Goal: Information Seeking & Learning: Compare options

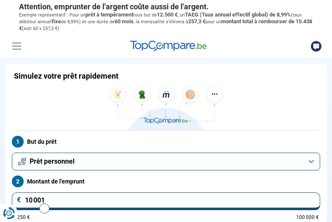
type input "10000"
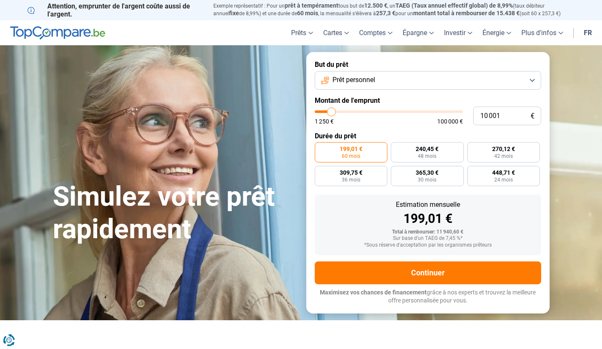
click at [331, 82] on span "Prêt personnel" at bounding box center [353, 79] width 43 height 9
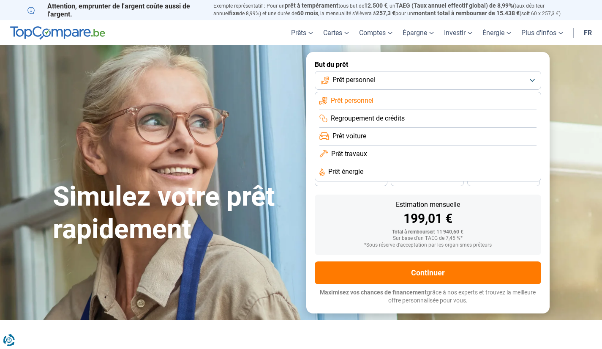
click at [331, 156] on span "Prêt travaux" at bounding box center [349, 153] width 36 height 9
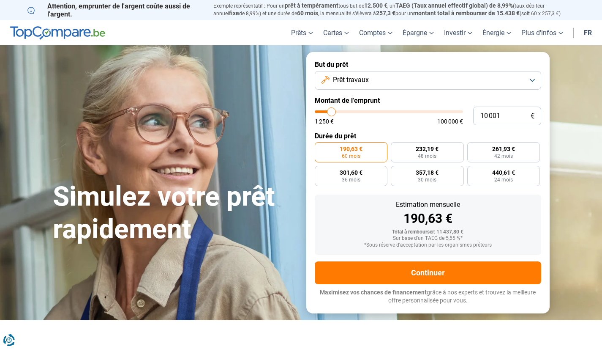
type input "10 500"
type input "10500"
type input "11 000"
type input "11000"
type input "11 250"
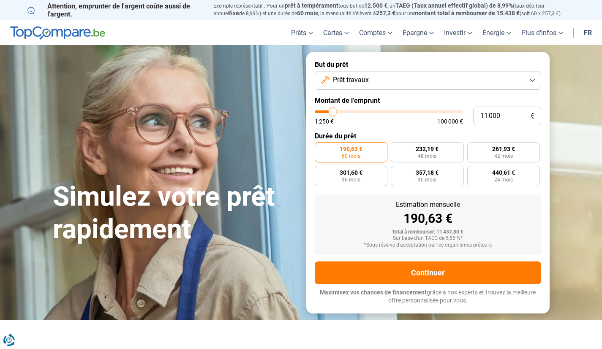
type input "11250"
type input "11 500"
type input "11500"
type input "11 750"
type input "11750"
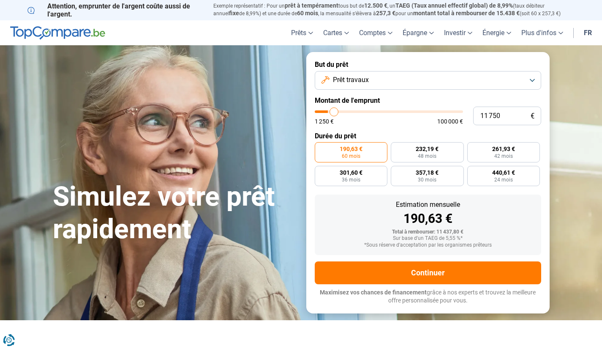
type input "12 000"
type input "12000"
type input "12 500"
type input "12500"
type input "12 750"
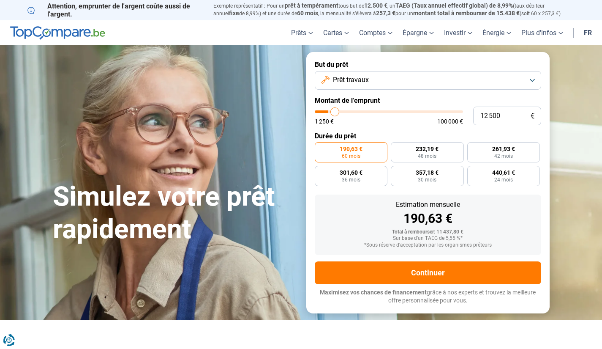
type input "12750"
type input "13 000"
type input "13000"
type input "13 250"
type input "13250"
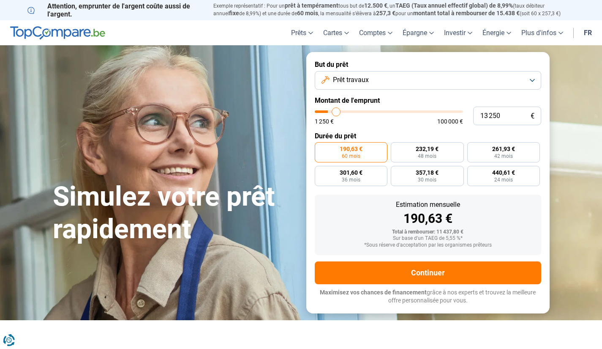
type input "13 500"
type input "13500"
type input "14 000"
type input "14000"
type input "14 250"
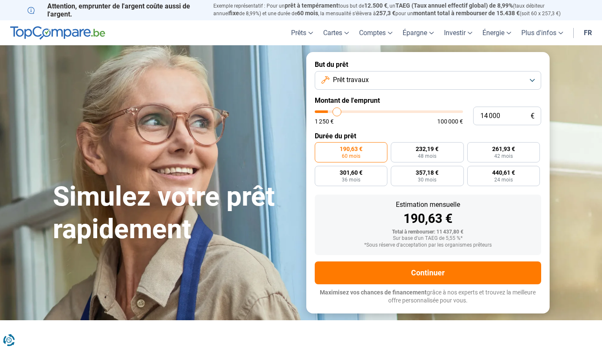
type input "14250"
type input "14 500"
type input "14500"
type input "14 750"
type input "14750"
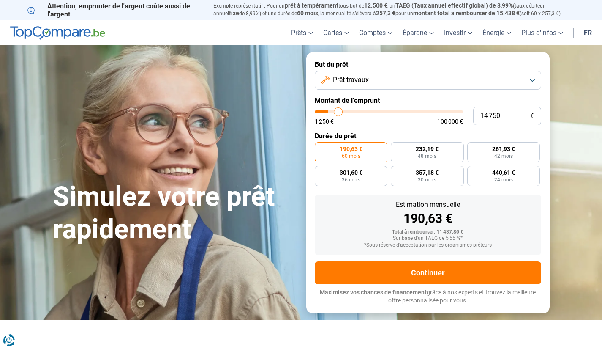
type input "15 000"
type input "15000"
type input "15 500"
type input "15500"
type input "15 750"
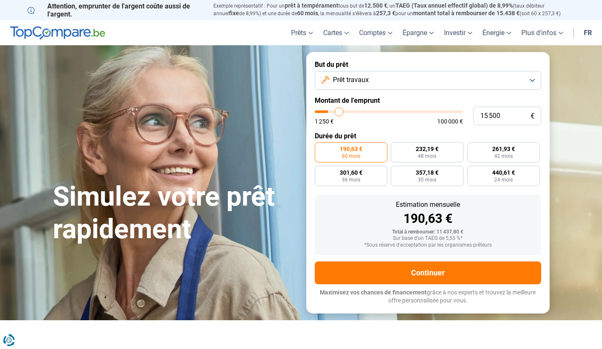
type input "15750"
type input "16 000"
type input "16000"
type input "16 250"
type input "16250"
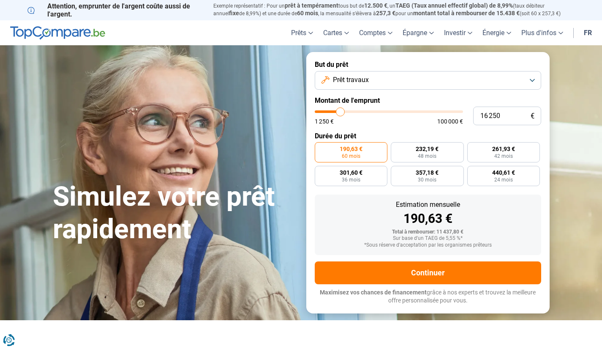
type input "16 500"
type input "16500"
type input "17 000"
type input "17000"
type input "17 250"
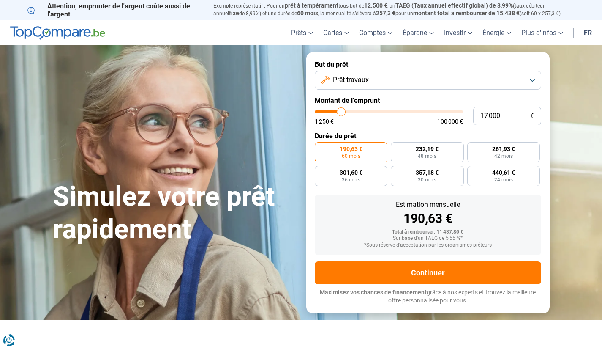
type input "17250"
type input "17 500"
type input "17500"
type input "17 750"
type input "17750"
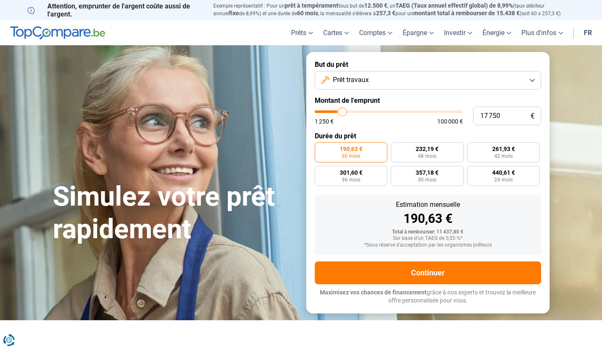
type input "18 000"
type input "18000"
type input "18 500"
type input "18500"
type input "18 750"
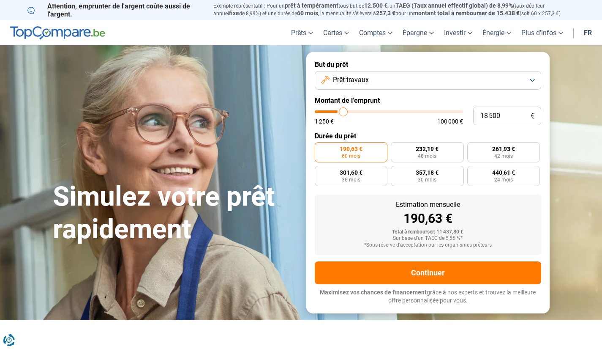
type input "18750"
type input "19 000"
type input "19000"
type input "19 250"
type input "19250"
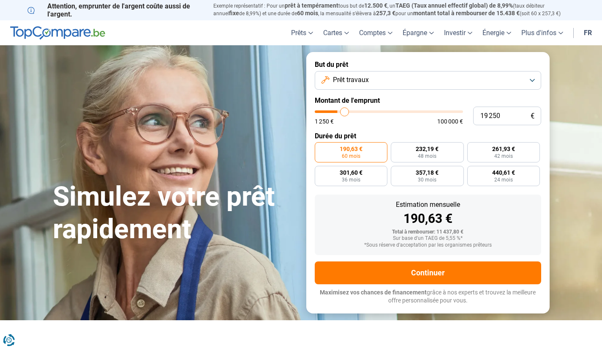
type input "19 750"
type input "19750"
type input "20 000"
type input "20000"
type input "20 250"
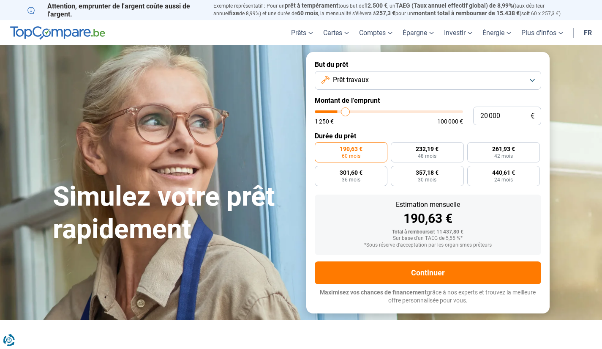
type input "20250"
type input "20 500"
type input "20500"
type input "20 750"
type input "20750"
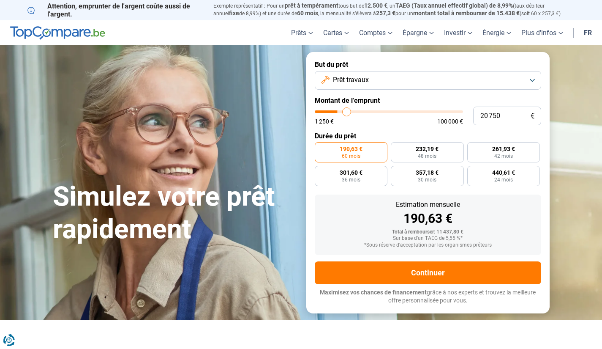
type input "21 250"
type input "21250"
type input "21 500"
type input "21500"
type input "21 750"
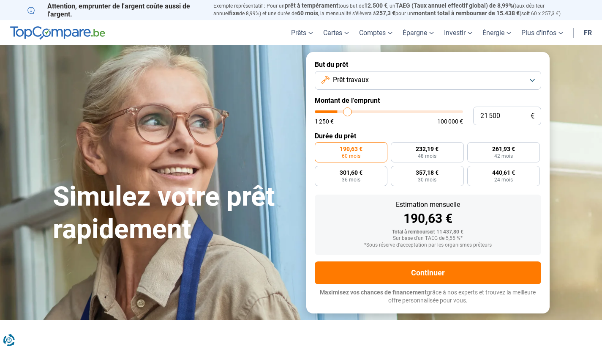
type input "21750"
type input "22 000"
type input "22000"
type input "22 250"
drag, startPoint x: 332, startPoint y: 111, endPoint x: 349, endPoint y: 111, distance: 16.5
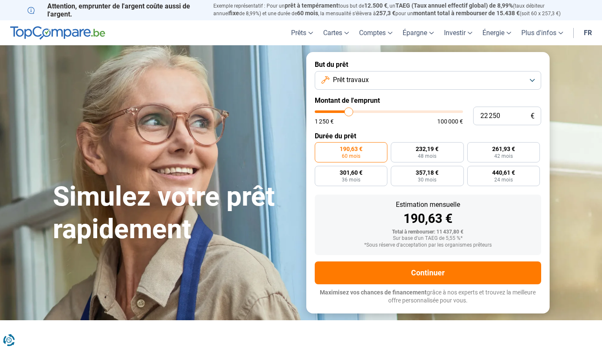
type input "22250"
click at [331, 111] on input "range" at bounding box center [389, 111] width 148 height 3
radio input "false"
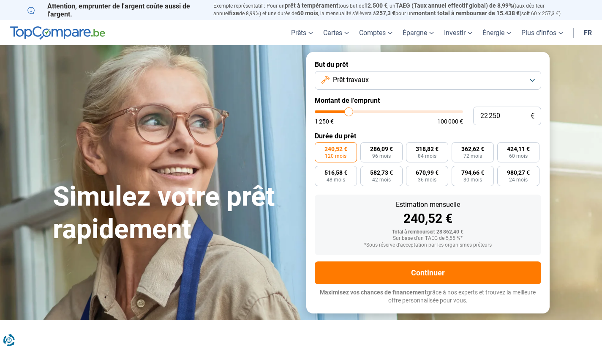
type input "22 750"
type input "22750"
type input "23 000"
type input "23000"
type input "23 250"
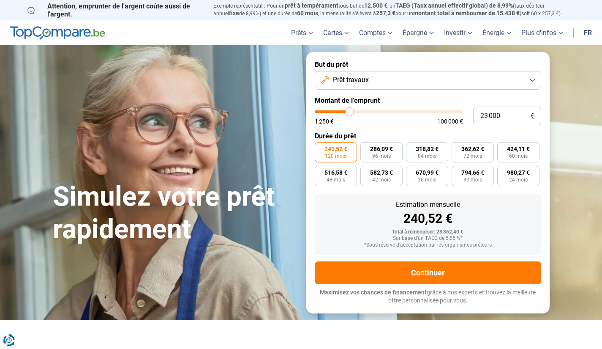
type input "23250"
type input "23 500"
type input "23500"
type input "23 750"
type input "23750"
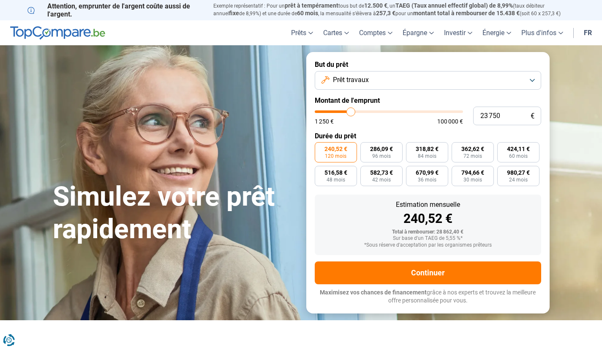
type input "24 250"
type input "24250"
type input "24 500"
type input "24500"
type input "24 750"
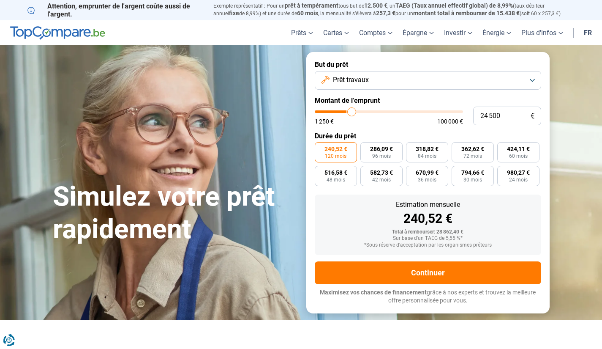
type input "24750"
type input "25 000"
type input "25000"
type input "25 250"
type input "25250"
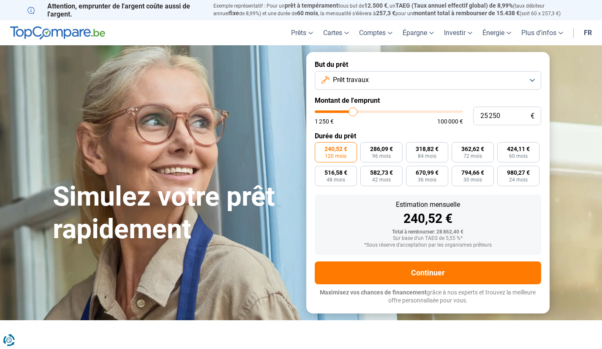
type input "25 750"
type input "25750"
type input "26 000"
type input "26000"
type input "26 250"
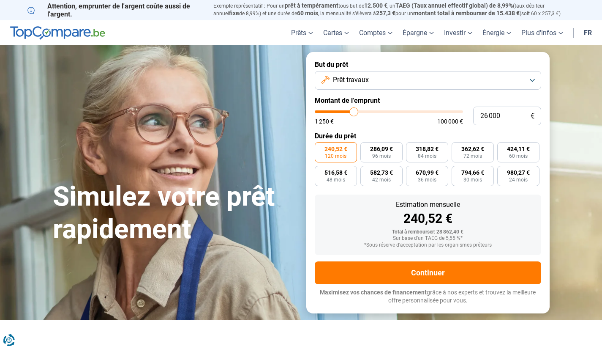
type input "26250"
type input "26 500"
type input "26500"
type input "26 750"
type input "26750"
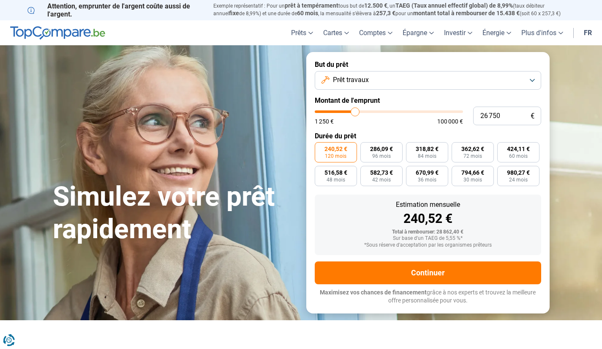
type input "27 250"
type input "27250"
type input "27 500"
type input "27500"
type input "27 750"
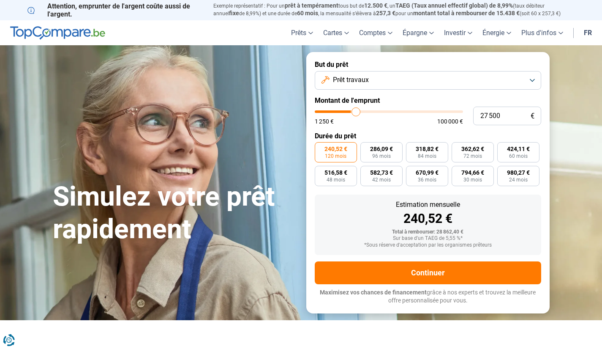
type input "27750"
type input "28 000"
type input "28000"
type input "28 250"
type input "28250"
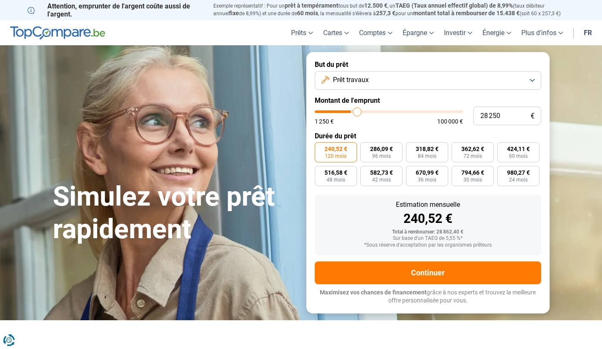
type input "28 750"
type input "28750"
type input "29 000"
type input "29000"
type input "29 250"
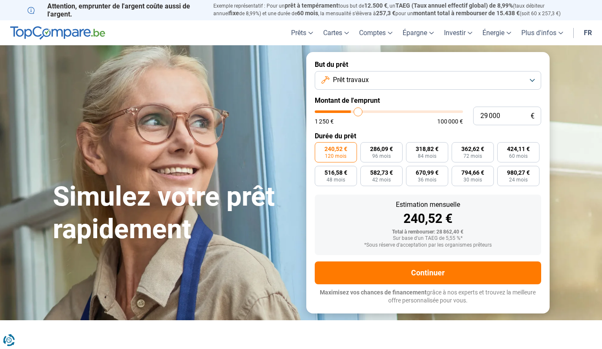
type input "29250"
type input "29 500"
type input "29500"
type input "29 750"
type input "29750"
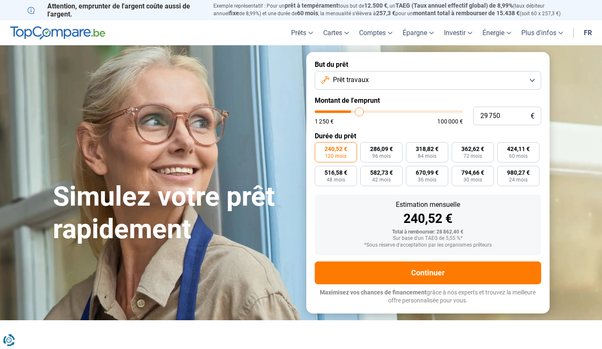
type input "30 250"
type input "30250"
type input "30 500"
type input "30500"
type input "30 750"
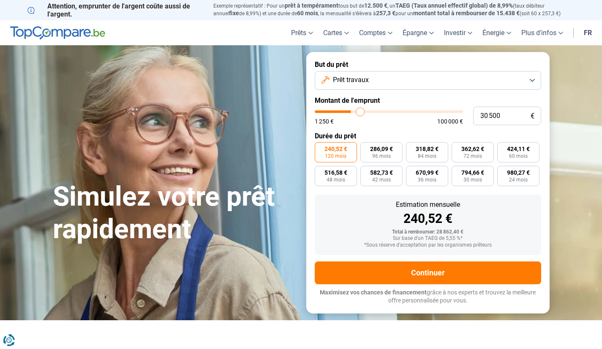
type input "30750"
type input "31 000"
drag, startPoint x: 349, startPoint y: 111, endPoint x: 361, endPoint y: 111, distance: 12.3
type input "31000"
click at [331, 111] on input "range" at bounding box center [389, 111] width 148 height 3
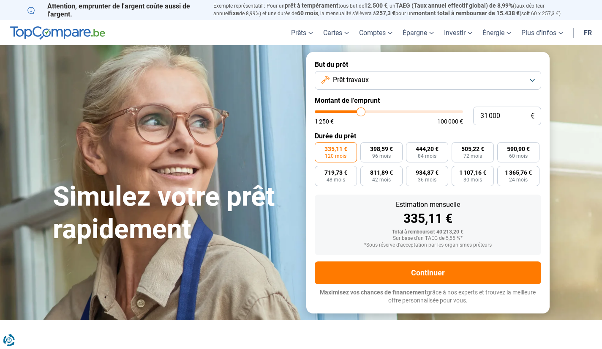
type input "31 750"
type input "31750"
type input "32 000"
type input "32000"
type input "32 250"
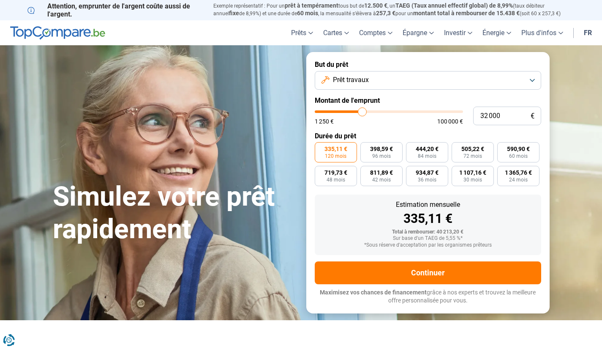
type input "32250"
type input "32 500"
type input "32500"
type input "32 750"
type input "32750"
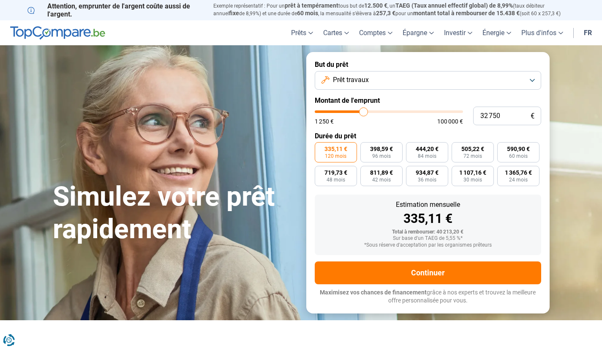
type input "33 250"
type input "33250"
type input "33 500"
type input "33500"
type input "33 750"
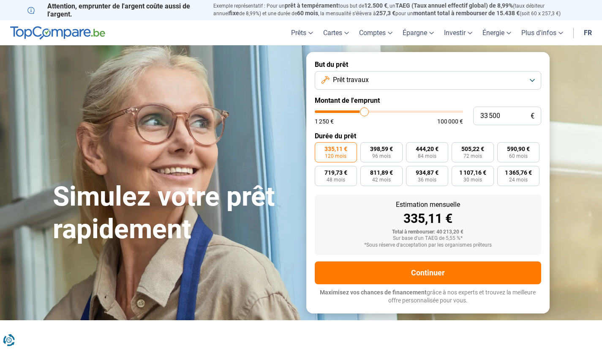
type input "33750"
type input "34 000"
type input "34000"
type input "34 250"
type input "34250"
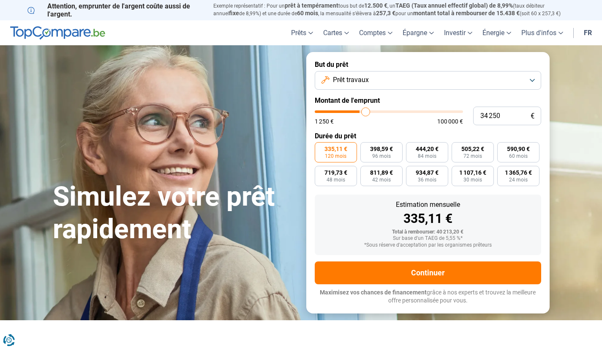
type input "35 000"
type input "35000"
type input "35 500"
type input "35500"
type input "35 750"
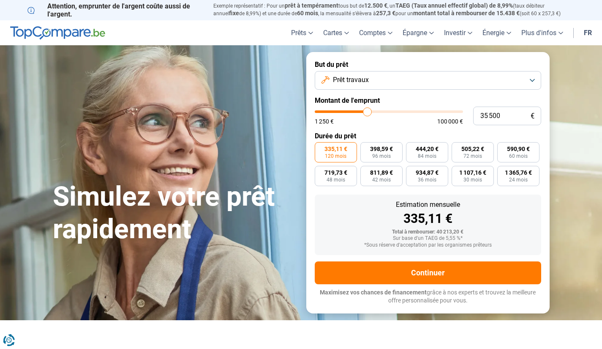
type input "35750"
type input "36 500"
type input "36500"
type input "36 750"
type input "36750"
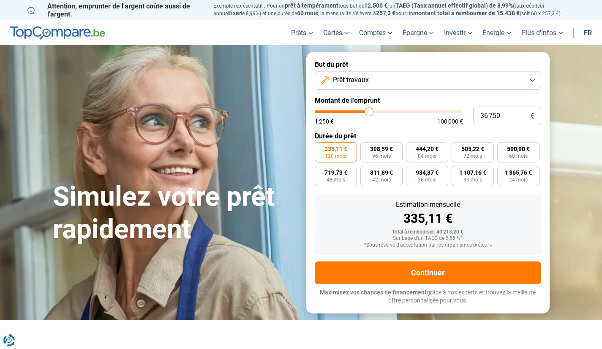
type input "37 250"
type input "37250"
type input "37 750"
type input "37750"
type input "38 250"
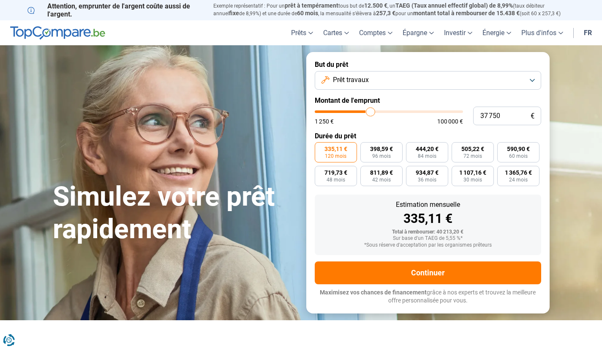
type input "38250"
type input "38 750"
type input "38750"
type input "39 250"
type input "39250"
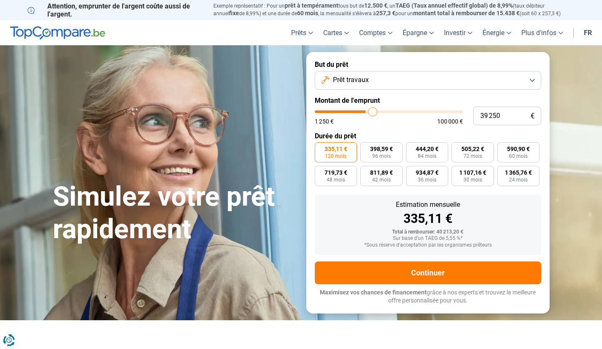
type input "39 500"
type input "39500"
type input "40 000"
type input "40000"
type input "40 250"
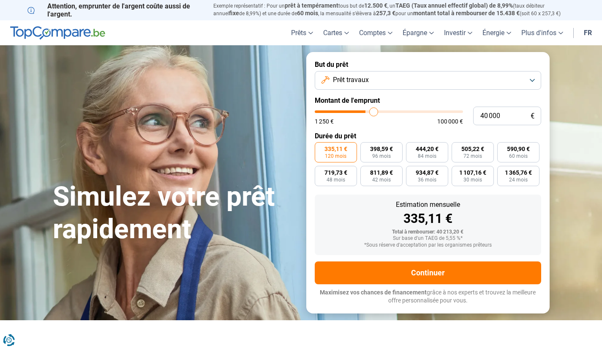
type input "40250"
type input "40 750"
type input "40750"
type input "41 250"
type input "41250"
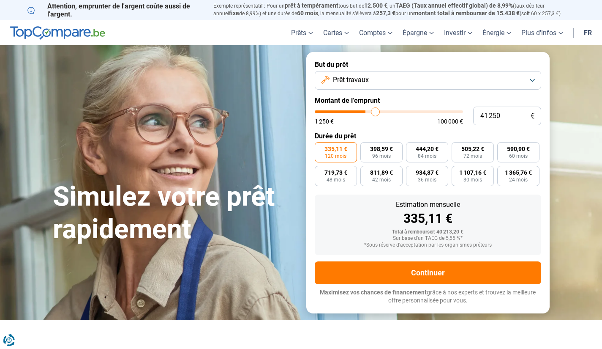
type input "41 500"
type input "41500"
type input "42 000"
type input "42000"
type input "42 250"
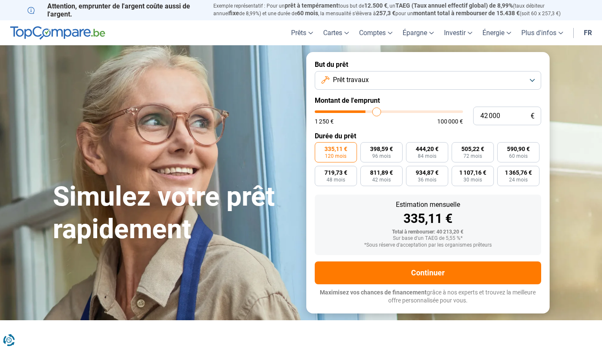
type input "42250"
type input "42 500"
type input "42500"
type input "42 750"
type input "42750"
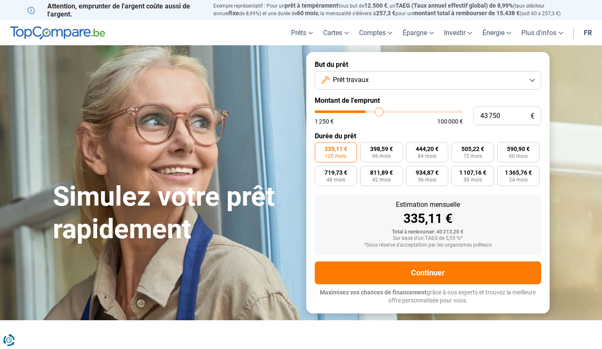
drag, startPoint x: 362, startPoint y: 111, endPoint x: 379, endPoint y: 111, distance: 17.3
click at [331, 111] on input "range" at bounding box center [389, 111] width 148 height 3
drag, startPoint x: 379, startPoint y: 111, endPoint x: 373, endPoint y: 111, distance: 5.9
click at [331, 111] on input "range" at bounding box center [389, 111] width 148 height 3
drag, startPoint x: 373, startPoint y: 111, endPoint x: 350, endPoint y: 111, distance: 23.2
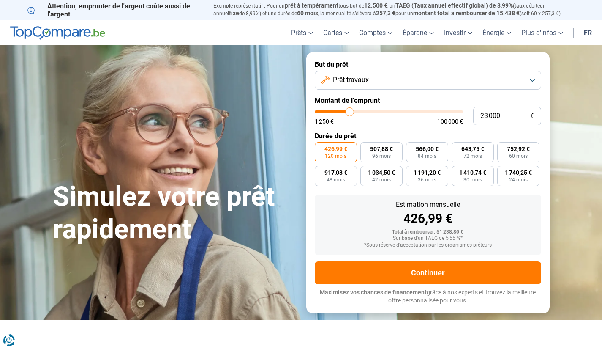
click at [331, 111] on input "range" at bounding box center [389, 111] width 148 height 3
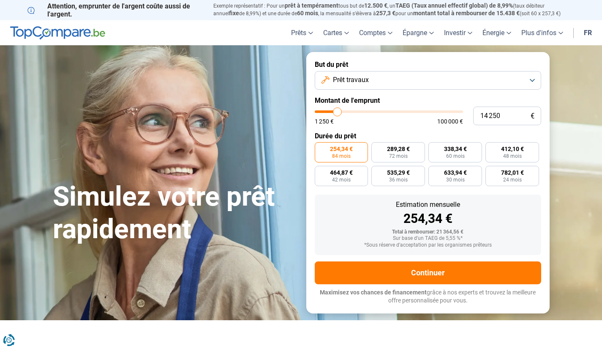
drag, startPoint x: 343, startPoint y: 111, endPoint x: 338, endPoint y: 111, distance: 5.1
click at [331, 111] on input "range" at bounding box center [389, 111] width 148 height 3
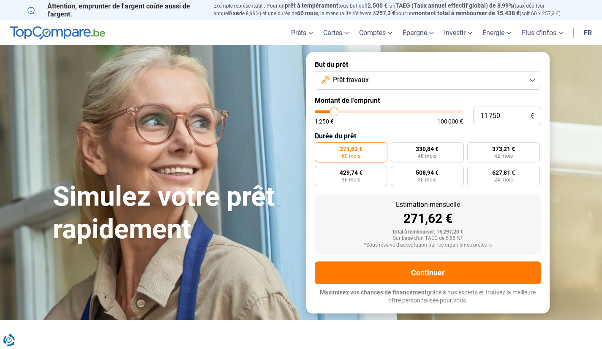
drag, startPoint x: 339, startPoint y: 112, endPoint x: 334, endPoint y: 112, distance: 5.1
click at [331, 112] on input "range" at bounding box center [389, 111] width 148 height 3
drag, startPoint x: 335, startPoint y: 112, endPoint x: 327, endPoint y: 112, distance: 7.2
click at [327, 112] on input "range" at bounding box center [389, 111] width 148 height 3
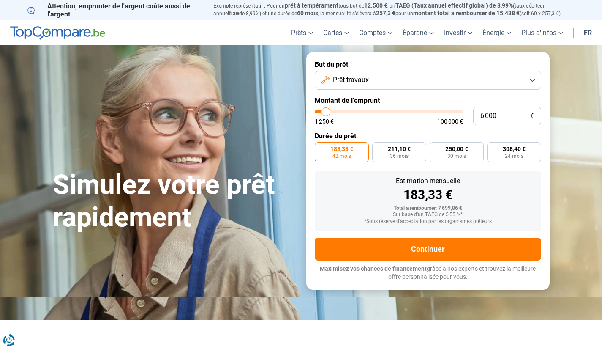
click at [326, 112] on input "range" at bounding box center [389, 111] width 148 height 3
click at [329, 113] on input "range" at bounding box center [389, 111] width 148 height 3
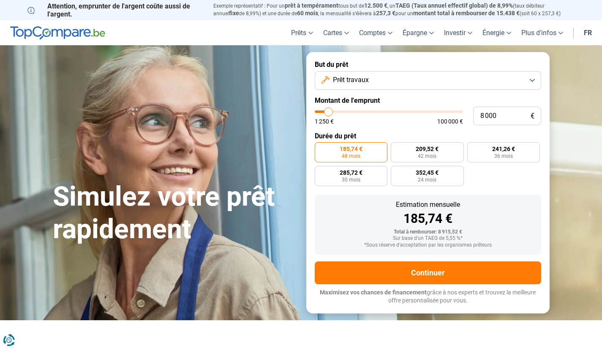
click at [329, 113] on input "range" at bounding box center [389, 111] width 148 height 3
click at [327, 113] on input "range" at bounding box center [389, 111] width 148 height 3
click at [326, 113] on input "range" at bounding box center [389, 111] width 148 height 3
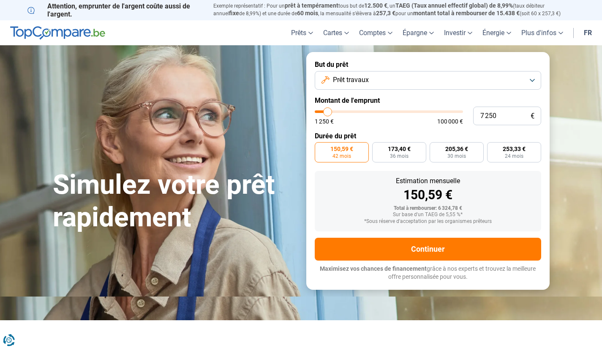
click at [328, 113] on input "range" at bounding box center [389, 111] width 148 height 3
click at [331, 114] on input "7 250" at bounding box center [507, 115] width 68 height 19
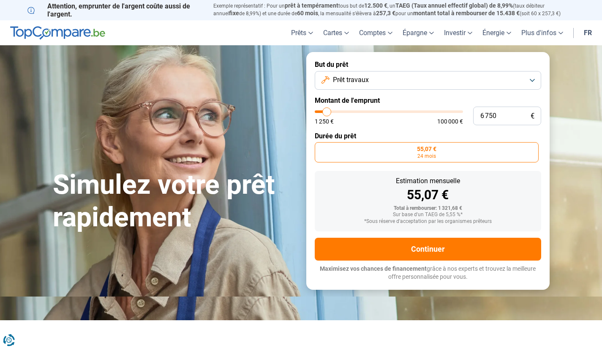
drag, startPoint x: 321, startPoint y: 110, endPoint x: 327, endPoint y: 111, distance: 5.9
click at [327, 111] on input "range" at bounding box center [389, 111] width 148 height 3
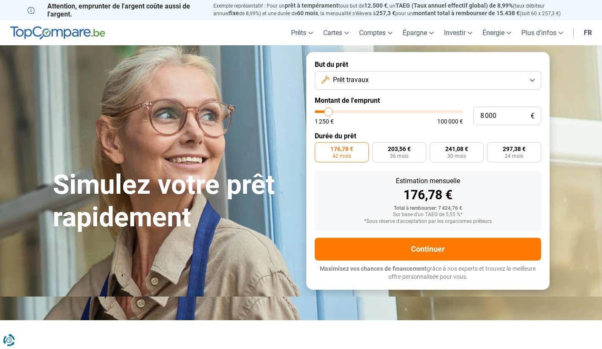
click at [329, 113] on input "range" at bounding box center [389, 111] width 148 height 3
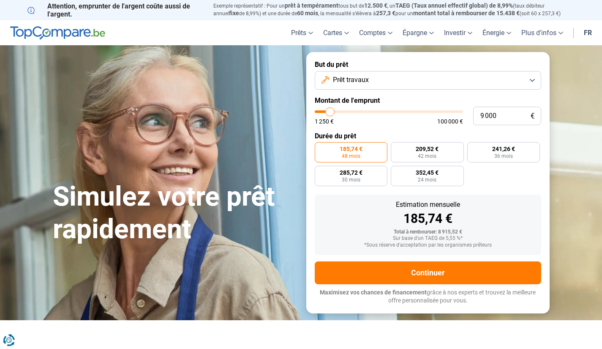
click at [330, 113] on input "range" at bounding box center [389, 111] width 148 height 3
click at [328, 113] on input "range" at bounding box center [389, 111] width 148 height 3
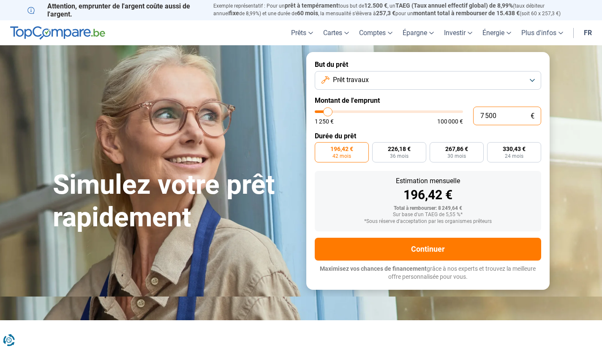
click at [331, 116] on input "7 500" at bounding box center [507, 115] width 68 height 19
click at [327, 112] on input "range" at bounding box center [389, 111] width 148 height 3
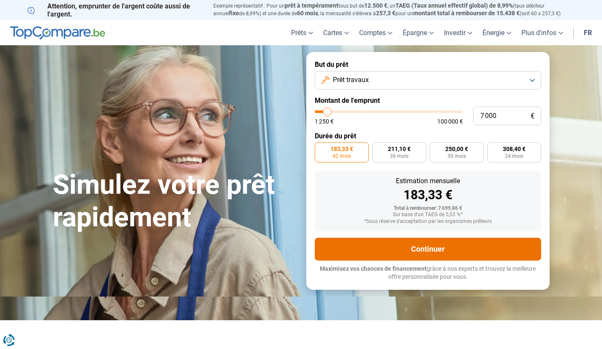
click at [331, 221] on button "Continuer" at bounding box center [428, 248] width 226 height 23
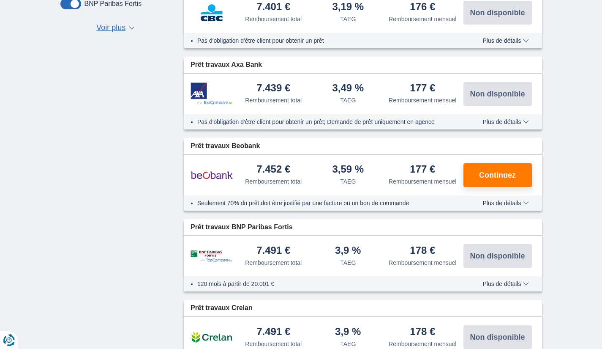
scroll to position [315, 0]
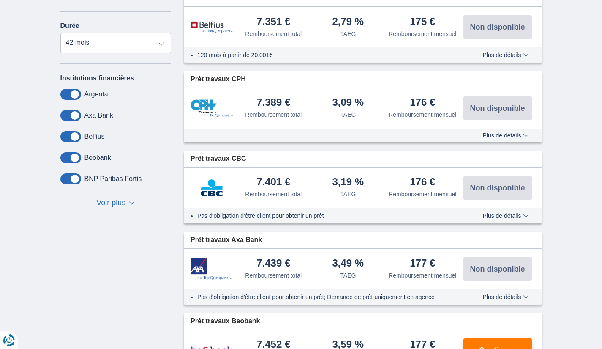
click at [103, 202] on span "Voir plus" at bounding box center [110, 202] width 29 height 11
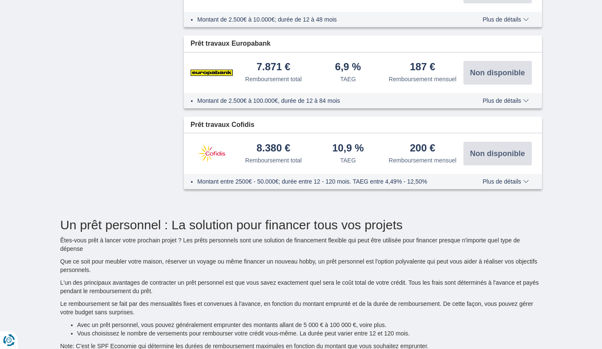
scroll to position [1321, 0]
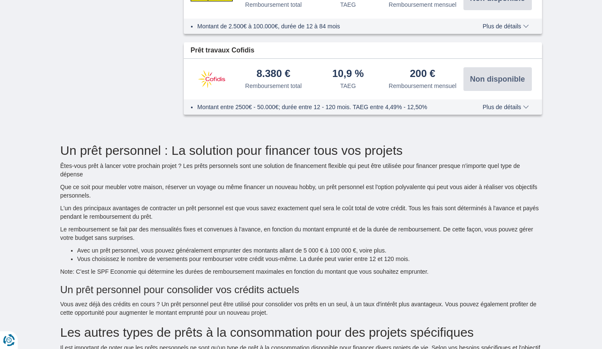
click at [505, 110] on span "Plus de détails" at bounding box center [505, 107] width 46 height 6
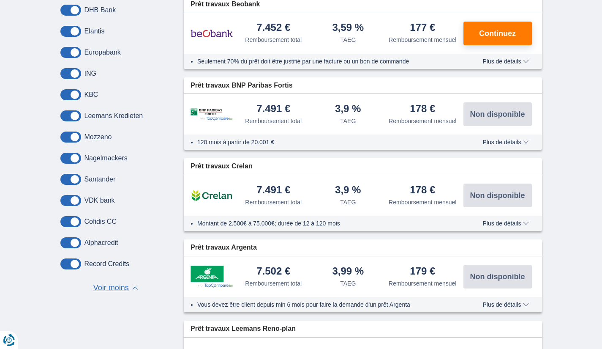
scroll to position [710, 0]
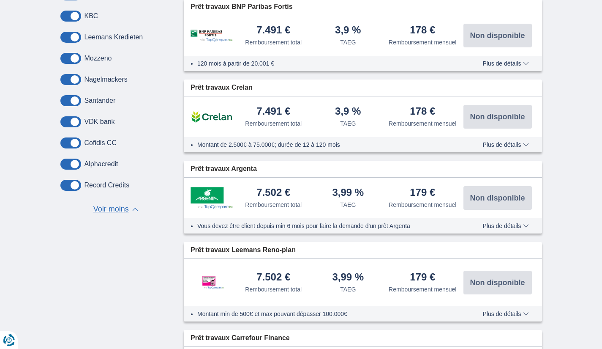
click at [301, 137] on div "7.491 € Remboursement total 3,9 %" at bounding box center [363, 116] width 358 height 41
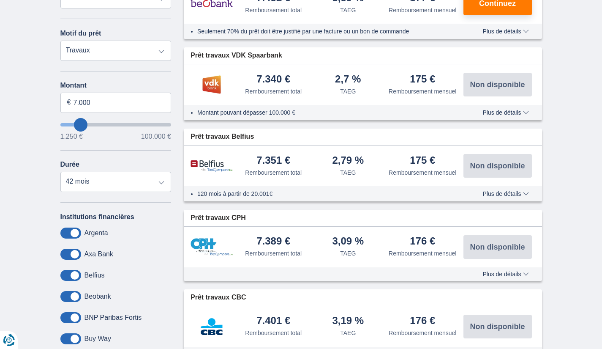
scroll to position [246, 0]
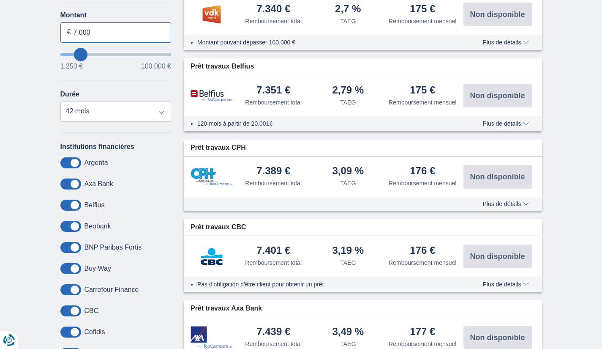
click at [97, 35] on input "7.000" at bounding box center [115, 32] width 111 height 20
type input "7.500"
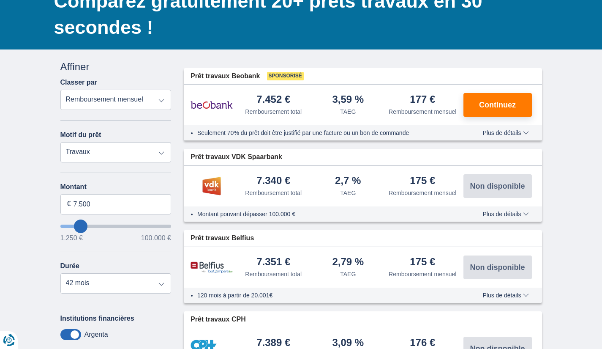
type input "7250"
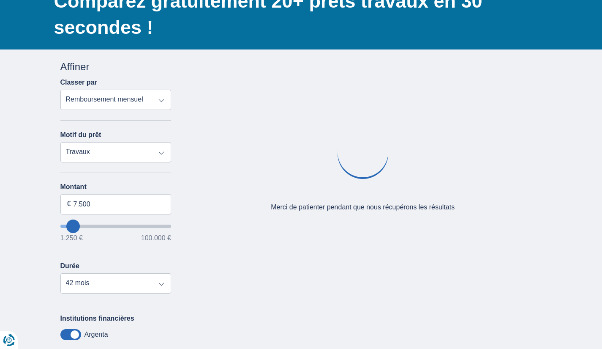
click at [84, 228] on input "wantToBorrow" at bounding box center [115, 225] width 111 height 3
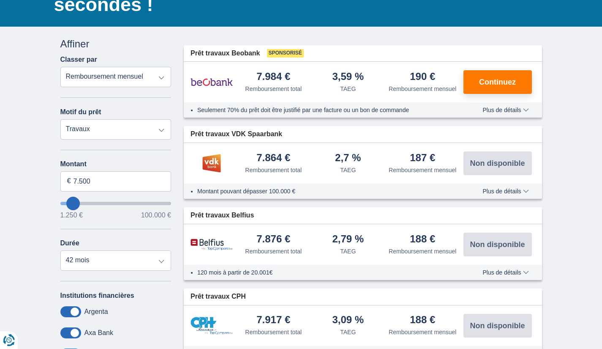
scroll to position [140, 0]
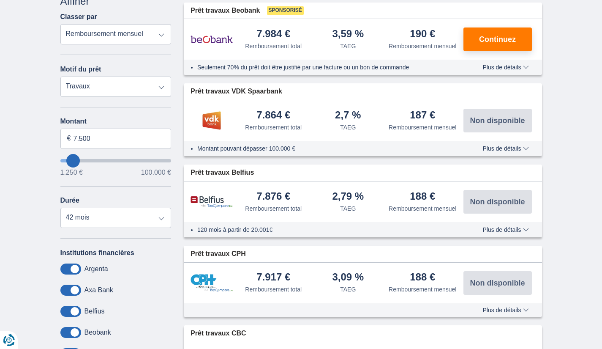
type input "10.250"
type input "10250"
select select "60"
type input "11.250"
type input "11250"
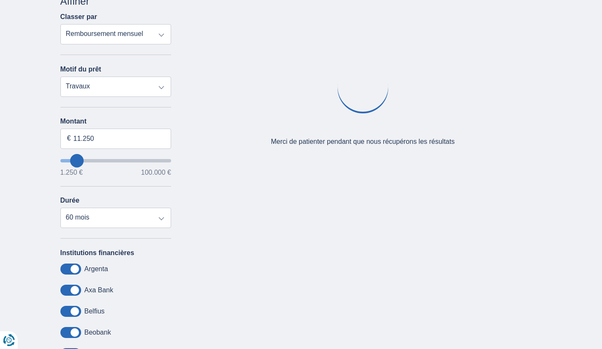
type input "12.250"
type input "12250"
type input "13.250"
type input "13250"
type input "14.250"
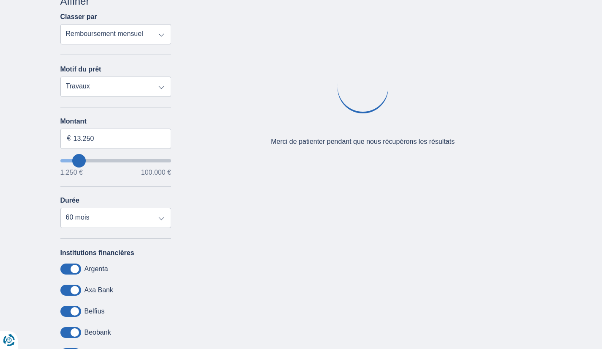
type input "14250"
type input "13.250"
type input "13250"
type input "12.250"
type input "12250"
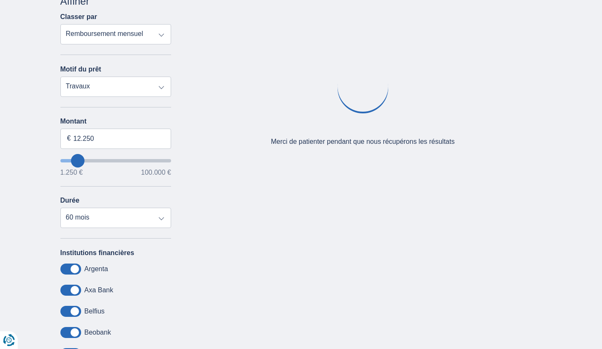
type input "11.250"
type input "11250"
type input "10.250"
type input "10250"
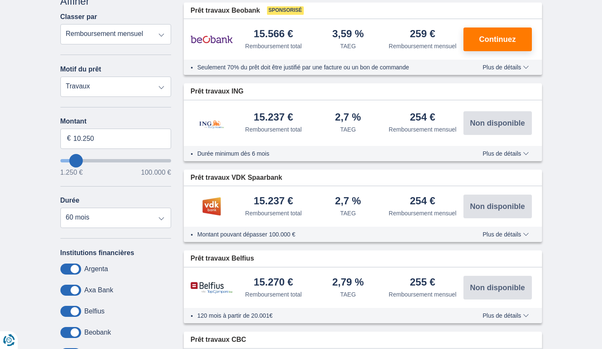
type input "9.250"
type input "9250"
select select "48"
type input "8.250"
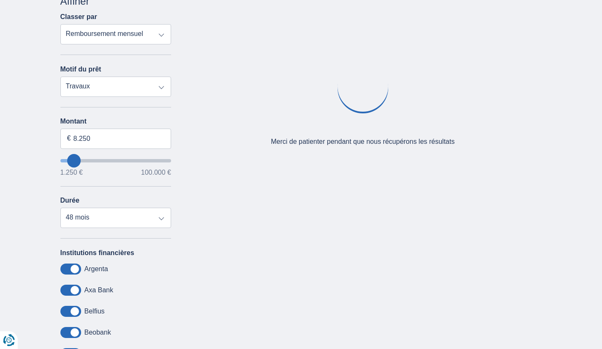
type input "8250"
click at [74, 161] on input "wantToBorrow" at bounding box center [115, 160] width 111 height 3
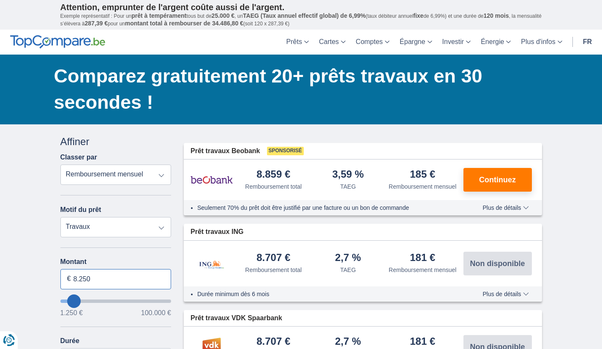
click at [96, 278] on input "8.250" at bounding box center [115, 279] width 111 height 20
type input "8"
type input "7.300"
click at [104, 285] on input "7.300" at bounding box center [115, 279] width 111 height 20
type input "7250"
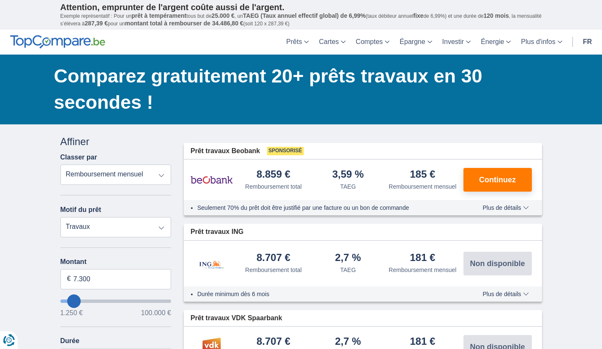
select select "42"
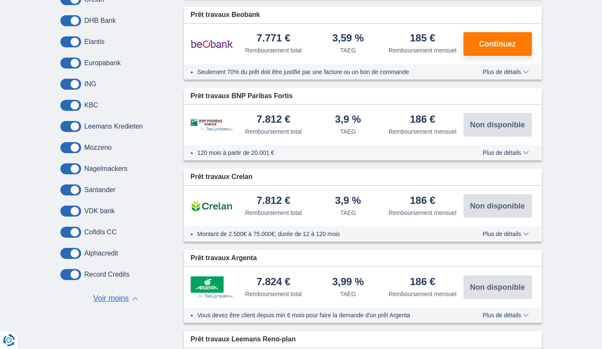
scroll to position [502, 0]
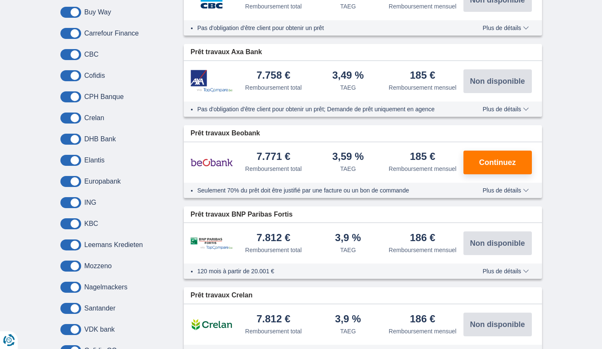
click at [76, 182] on span at bounding box center [70, 181] width 21 height 11
click at [0, 0] on input "checkbox" at bounding box center [0, 0] width 0 height 0
click at [75, 160] on span at bounding box center [70, 160] width 21 height 11
click at [0, 0] on input "checkbox" at bounding box center [0, 0] width 0 height 0
click at [76, 139] on span at bounding box center [70, 138] width 21 height 11
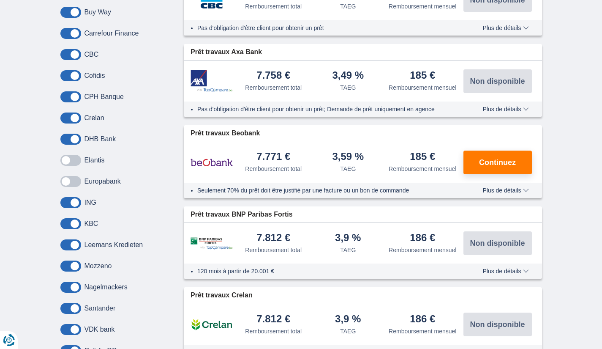
click at [0, 0] on input "checkbox" at bounding box center [0, 0] width 0 height 0
click at [76, 118] on span at bounding box center [70, 117] width 21 height 11
click at [0, 0] on input "checkbox" at bounding box center [0, 0] width 0 height 0
drag, startPoint x: 77, startPoint y: 98, endPoint x: 77, endPoint y: 93, distance: 4.6
click at [77, 97] on span at bounding box center [70, 96] width 21 height 11
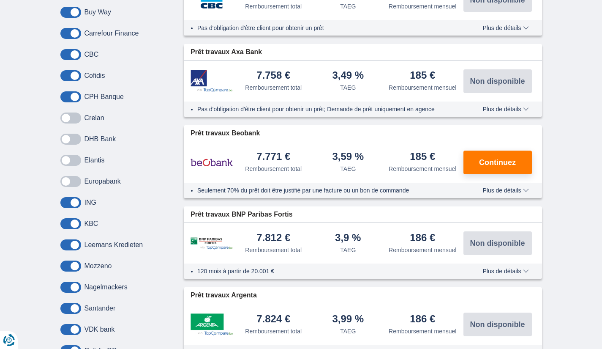
click at [0, 0] on input "checkbox" at bounding box center [0, 0] width 0 height 0
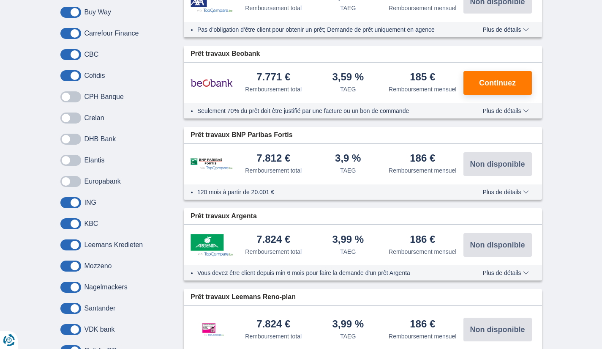
click at [76, 75] on span at bounding box center [70, 75] width 21 height 11
click at [0, 0] on input "checkbox" at bounding box center [0, 0] width 0 height 0
click at [75, 55] on span at bounding box center [70, 54] width 21 height 11
click at [0, 0] on input "checkbox" at bounding box center [0, 0] width 0 height 0
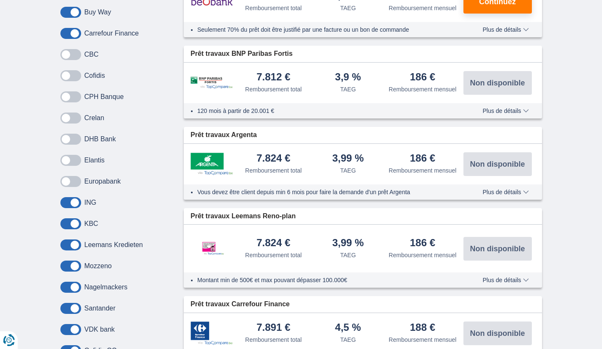
click at [76, 35] on span at bounding box center [70, 33] width 21 height 11
click at [0, 0] on input "checkbox" at bounding box center [0, 0] width 0 height 0
click at [76, 12] on span at bounding box center [70, 12] width 21 height 11
click at [0, 0] on input "checkbox" at bounding box center [0, 0] width 0 height 0
click at [78, 222] on span at bounding box center [70, 223] width 21 height 11
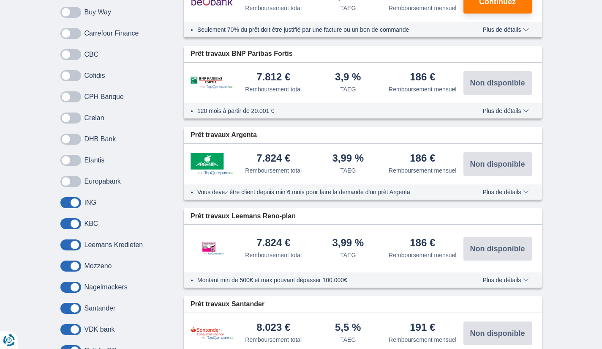
click at [0, 0] on input "checkbox" at bounding box center [0, 0] width 0 height 0
click at [77, 246] on span at bounding box center [70, 244] width 21 height 11
click at [0, 0] on input "checkbox" at bounding box center [0, 0] width 0 height 0
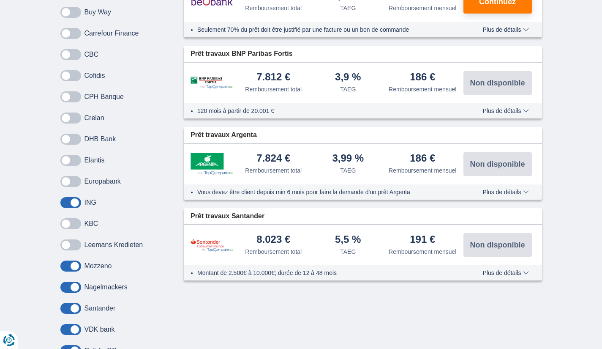
click at [76, 267] on span at bounding box center [70, 265] width 21 height 11
click at [0, 0] on input "checkbox" at bounding box center [0, 0] width 0 height 0
click at [77, 281] on div "Buy Way Carrefour Finance CBC Cofidis CPH Banque Crelan DHB Bank Elantis Europa…" at bounding box center [115, 202] width 111 height 391
click at [77, 288] on span at bounding box center [70, 286] width 21 height 11
click at [0, 0] on input "checkbox" at bounding box center [0, 0] width 0 height 0
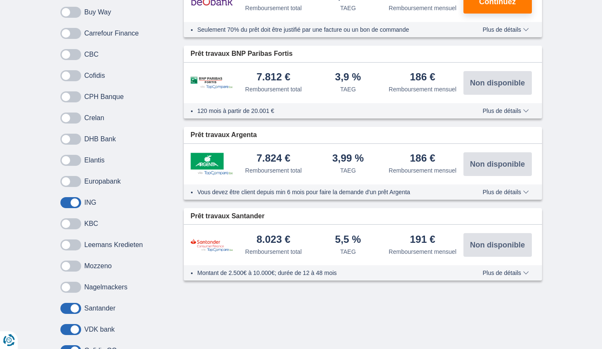
click at [76, 305] on span at bounding box center [70, 307] width 21 height 11
click at [0, 0] on input "checkbox" at bounding box center [0, 0] width 0 height 0
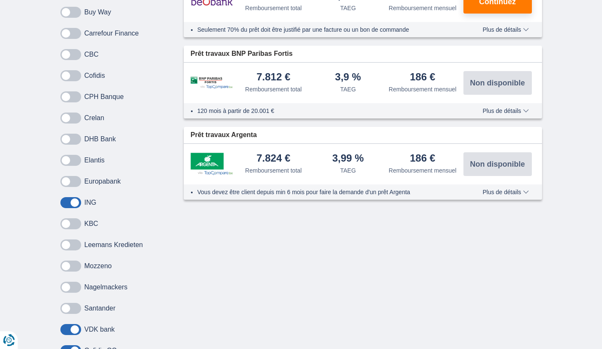
click at [76, 325] on span at bounding box center [70, 329] width 21 height 11
click at [0, 0] on input "checkbox" at bounding box center [0, 0] width 0 height 0
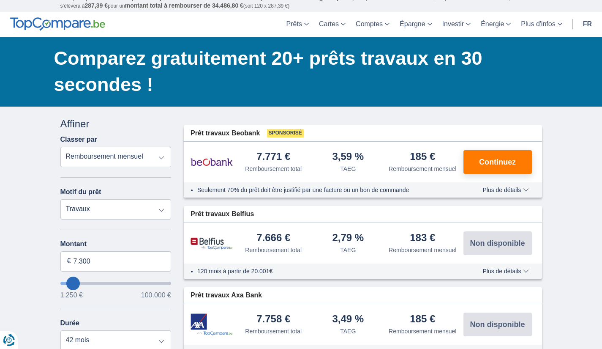
scroll to position [63, 0]
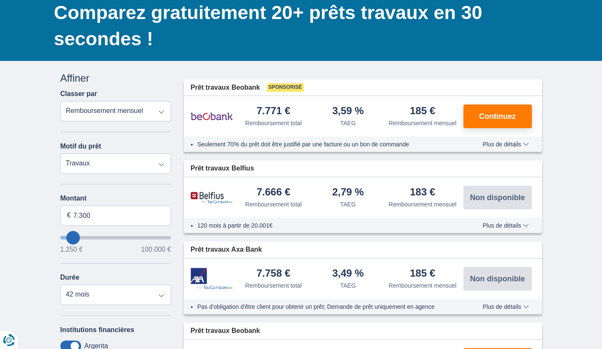
type input "11.250"
type input "11250"
select select "60"
type input "11250"
click at [77, 238] on input "wantToBorrow" at bounding box center [115, 237] width 111 height 3
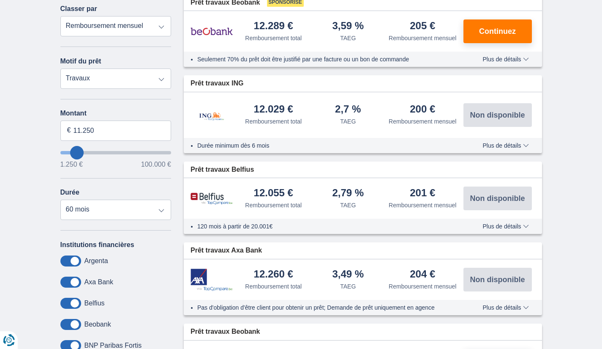
scroll to position [147, 0]
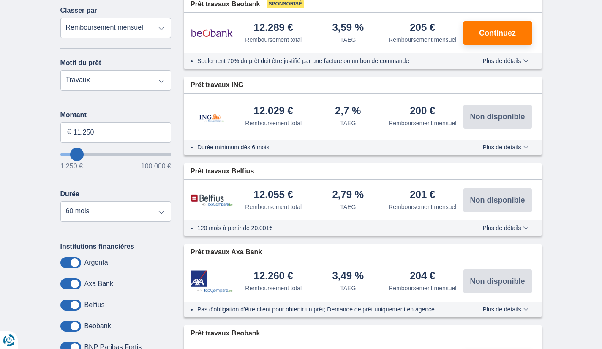
type input "13.250"
type input "13250"
type input "12.250"
type input "12250"
click at [78, 156] on input "wantToBorrow" at bounding box center [115, 154] width 111 height 3
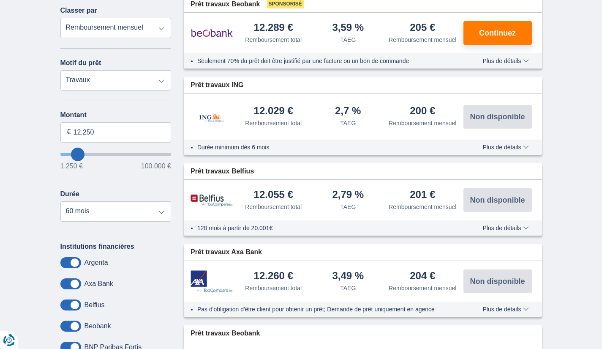
scroll to position [0, 0]
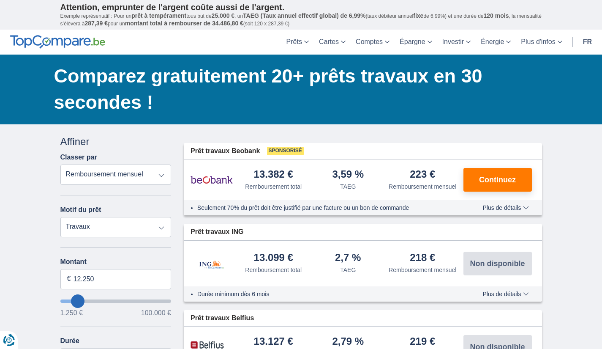
type input "13.250"
type input "13250"
type input "12.250"
type input "12250"
type input "11.250"
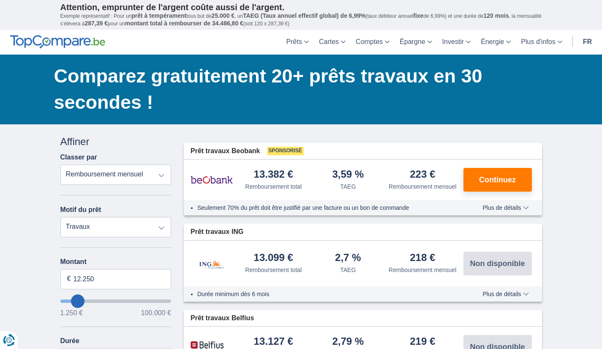
type input "11250"
type input "10.250"
type input "10250"
type input "9.250"
type input "9250"
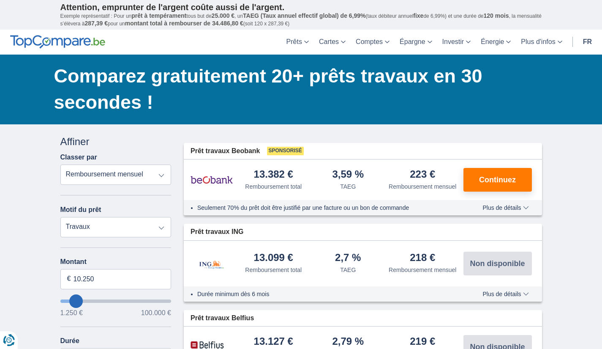
select select "48"
type input "8.250"
drag, startPoint x: 79, startPoint y: 297, endPoint x: 74, endPoint y: 297, distance: 4.6
type input "8250"
click at [74, 299] on input "wantToBorrow" at bounding box center [115, 300] width 111 height 3
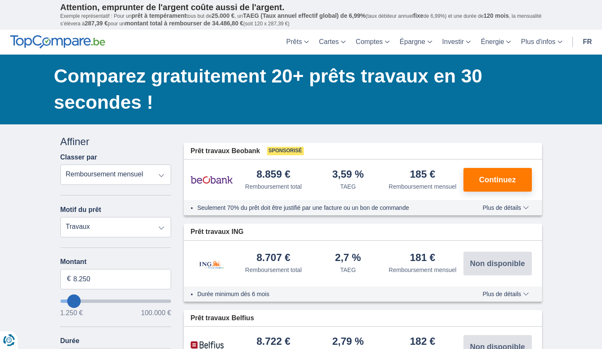
scroll to position [75, 0]
